Goal: Task Accomplishment & Management: Use online tool/utility

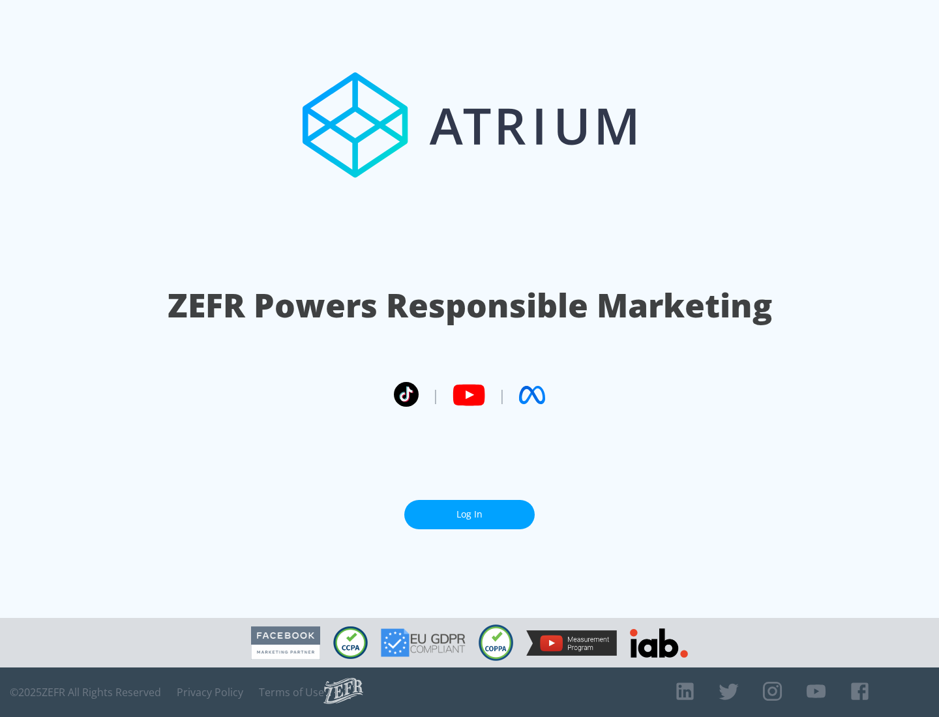
click at [470, 515] on link "Log In" at bounding box center [469, 514] width 130 height 29
